Goal: Find specific page/section: Find specific page/section

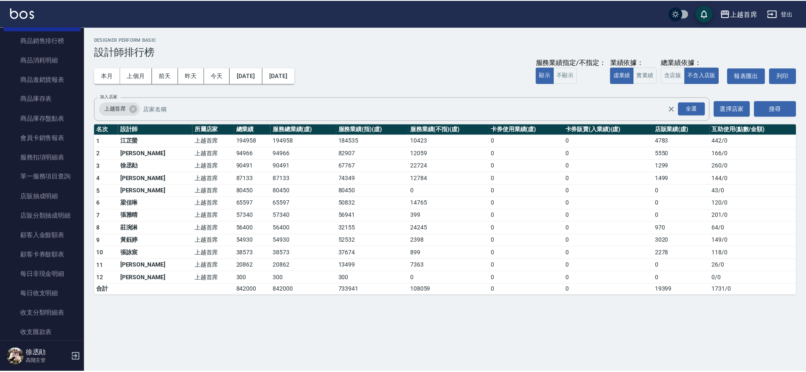
scroll to position [700, 0]
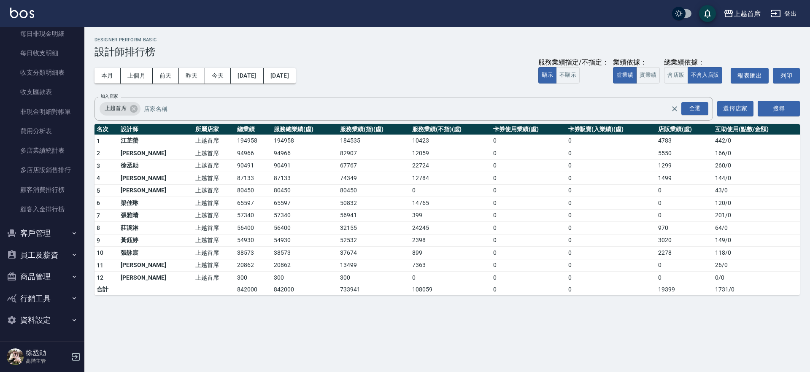
click at [54, 258] on button "員工及薪資" at bounding box center [42, 255] width 78 height 22
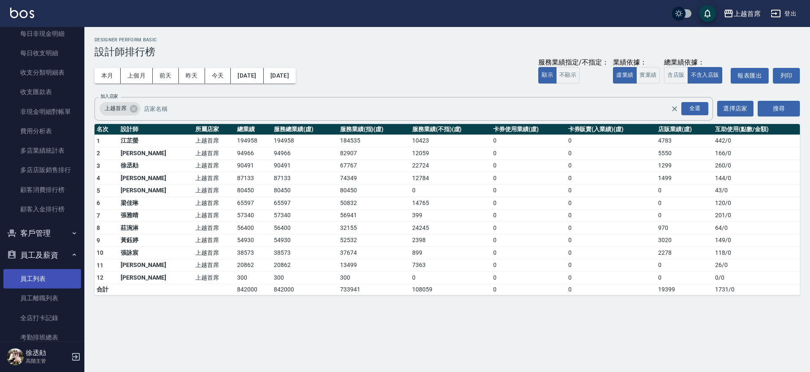
click at [53, 280] on link "員工列表" at bounding box center [42, 278] width 78 height 19
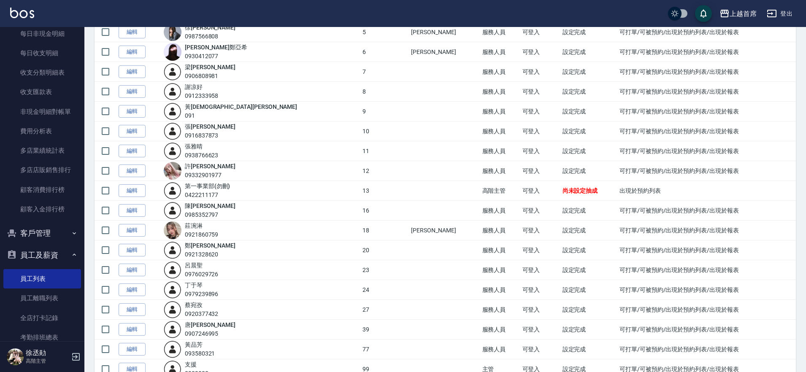
scroll to position [215, 0]
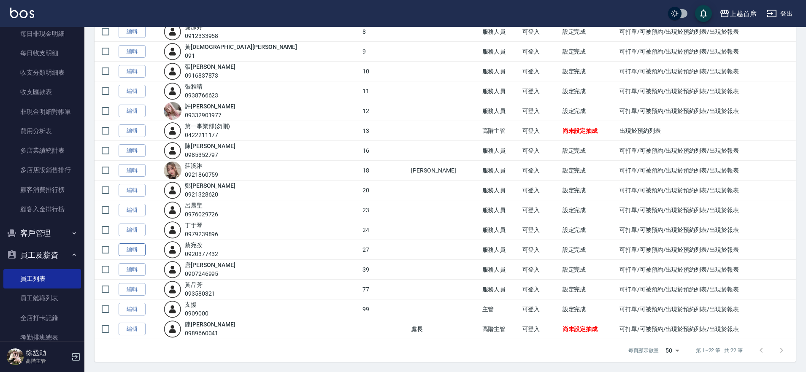
click at [134, 249] on link "編輯" at bounding box center [132, 250] width 27 height 13
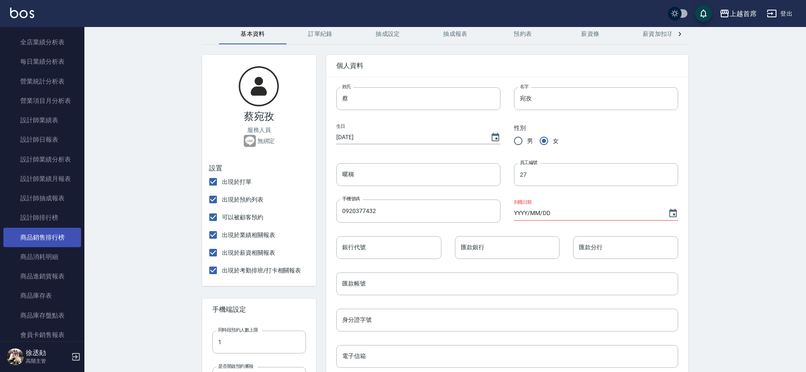
scroll to position [278, 0]
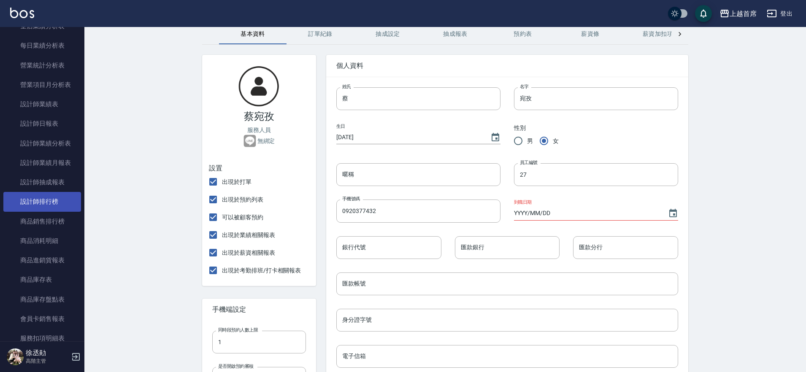
click at [51, 198] on link "設計師排行榜" at bounding box center [42, 201] width 78 height 19
